Goal: Information Seeking & Learning: Learn about a topic

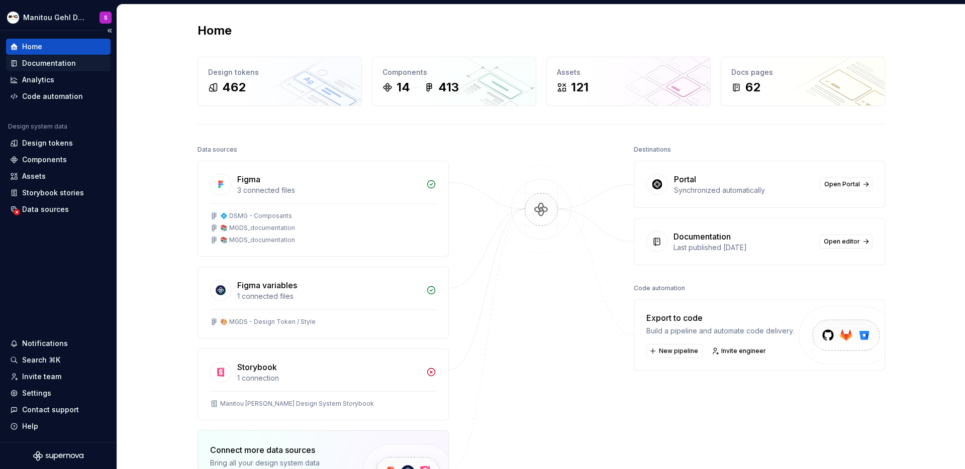
click at [58, 60] on div "Documentation" at bounding box center [49, 63] width 54 height 10
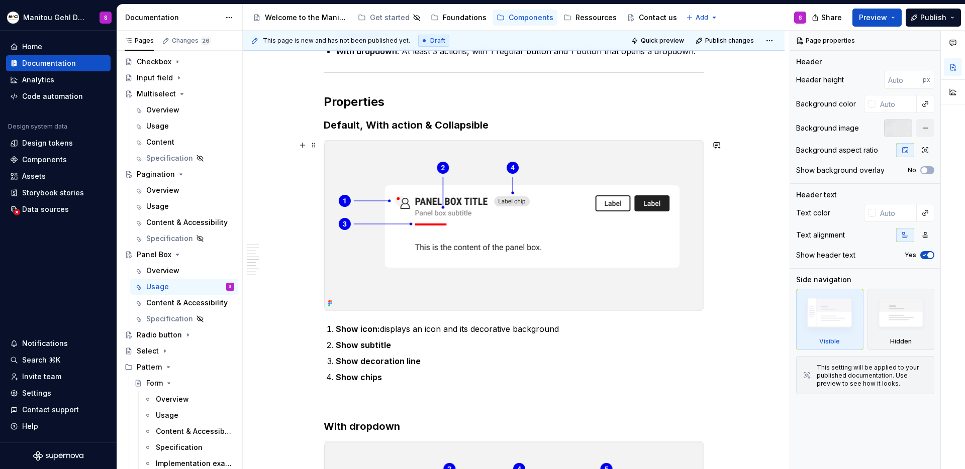
scroll to position [1253, 0]
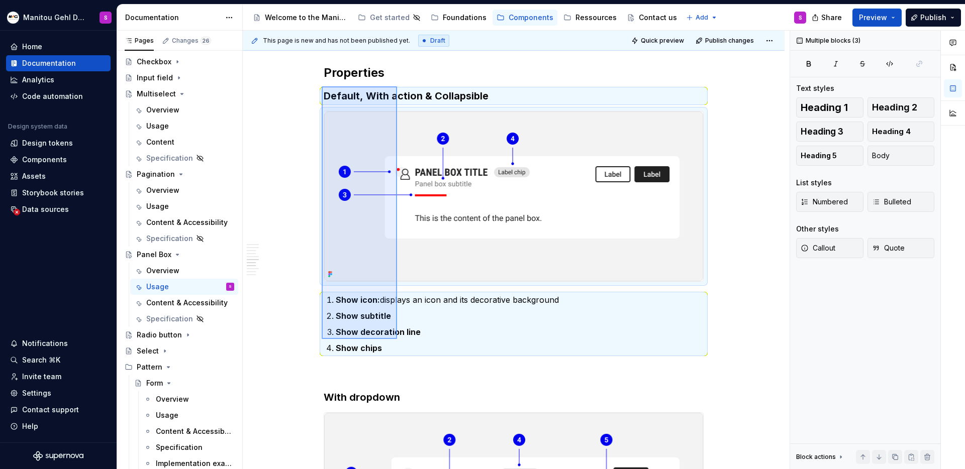
drag, startPoint x: 322, startPoint y: 86, endPoint x: 397, endPoint y: 338, distance: 262.8
click at [397, 338] on div "This page is new and has not been published yet. Draft Quick preview Publish ch…" at bounding box center [516, 250] width 547 height 439
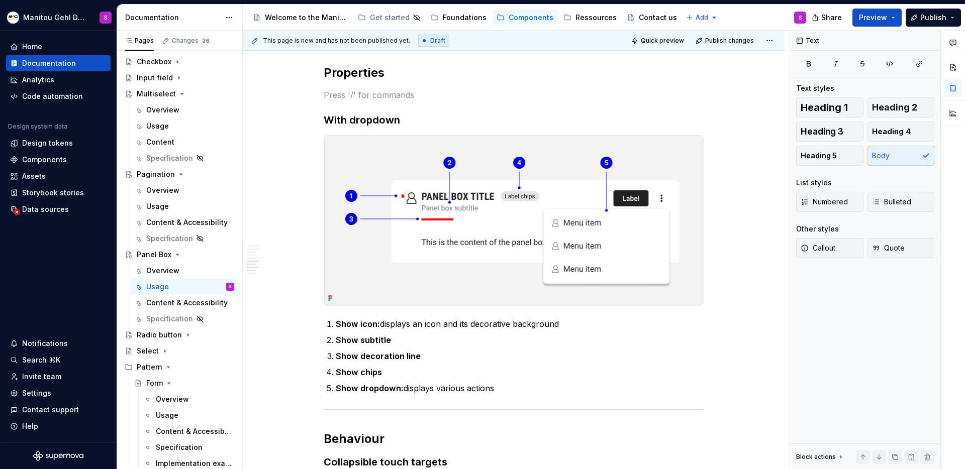
type textarea "*"
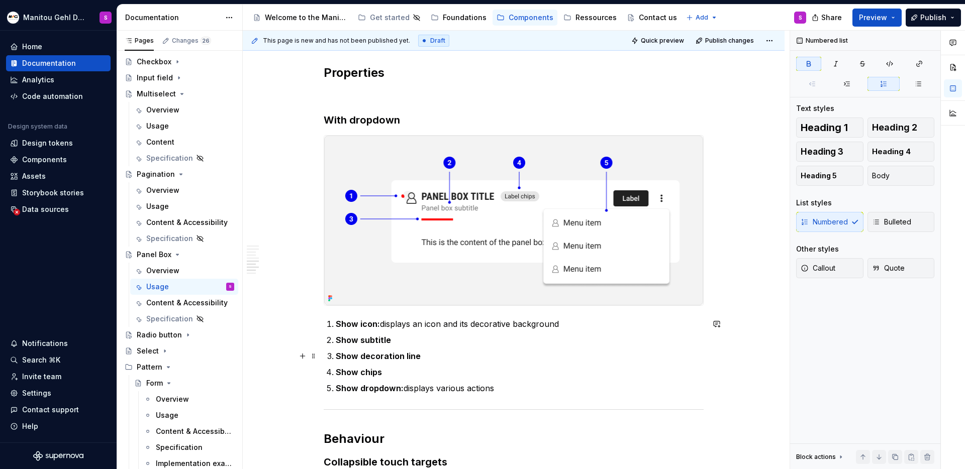
drag, startPoint x: 347, startPoint y: 101, endPoint x: 402, endPoint y: 358, distance: 263.2
click at [402, 358] on div "Anatomy Heading : top area containing the title, icon, decorative line, and act…" at bounding box center [514, 116] width 380 height 2316
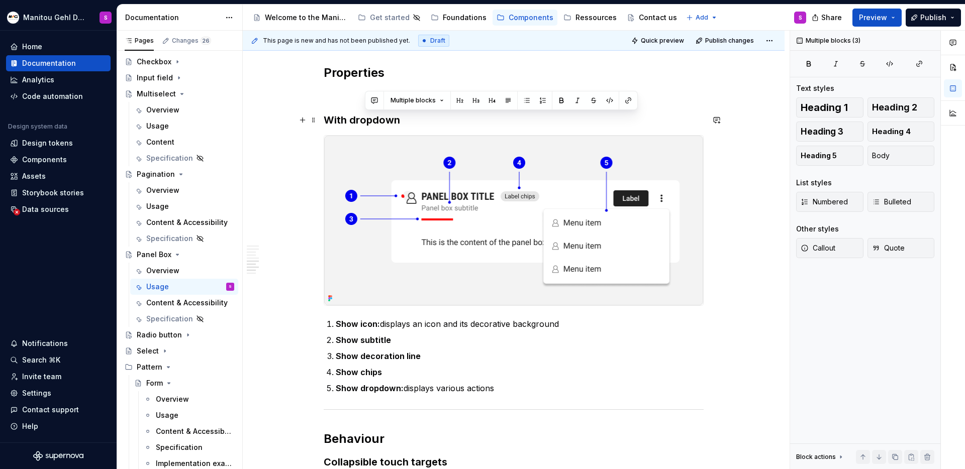
drag, startPoint x: 506, startPoint y: 393, endPoint x: 365, endPoint y: 122, distance: 305.5
click at [365, 122] on div "Anatomy Heading : top area containing the title, icon, decorative line, and act…" at bounding box center [514, 116] width 380 height 2316
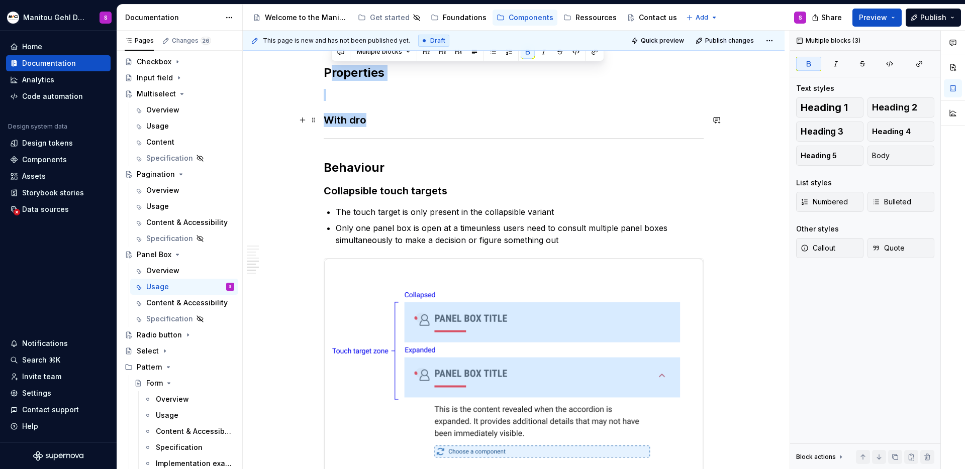
drag, startPoint x: 328, startPoint y: 71, endPoint x: 373, endPoint y: 122, distance: 68.0
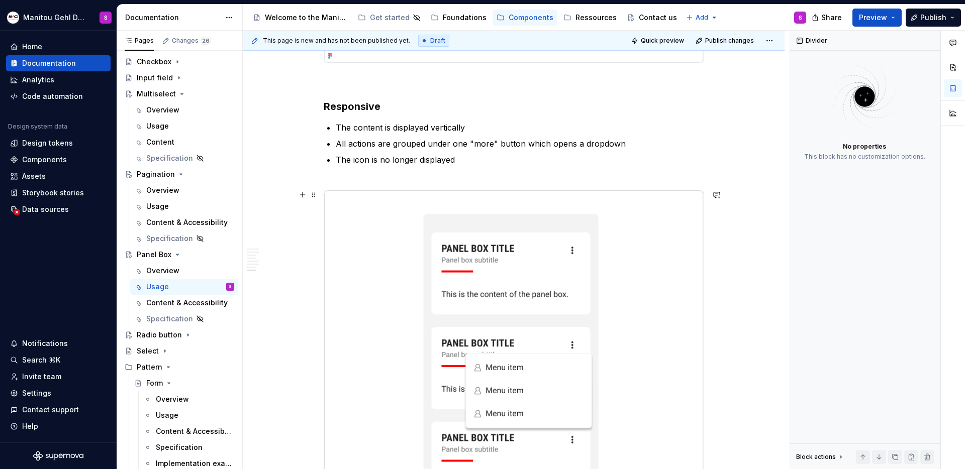
scroll to position [1590, 0]
type textarea "*"
